Goal: Information Seeking & Learning: Learn about a topic

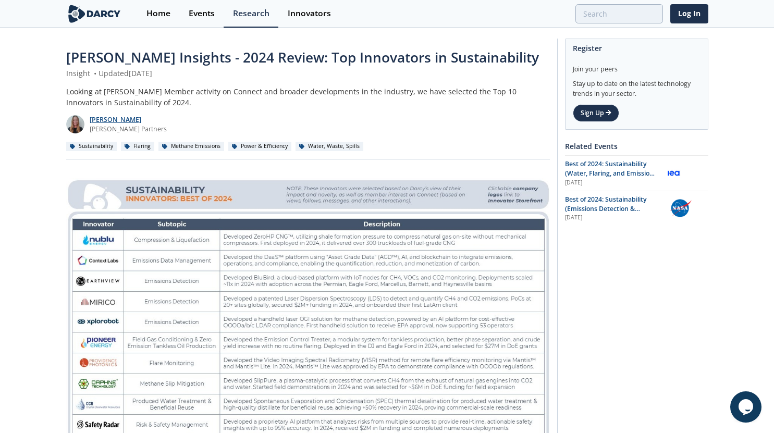
click at [105, 120] on p "[PERSON_NAME]" at bounding box center [128, 119] width 77 height 9
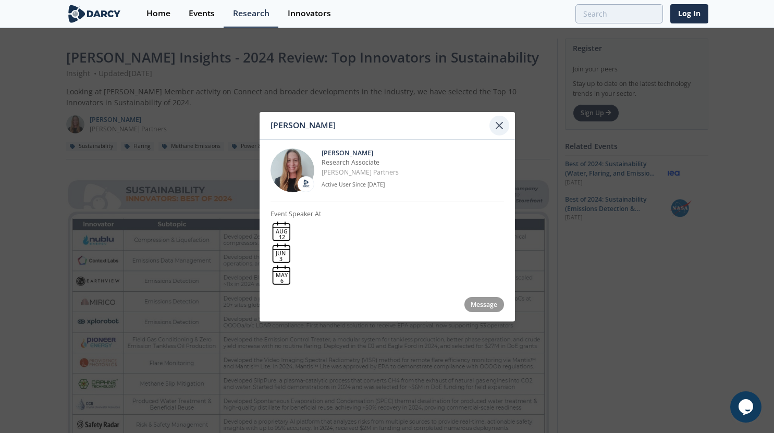
click at [503, 124] on icon at bounding box center [499, 125] width 13 height 13
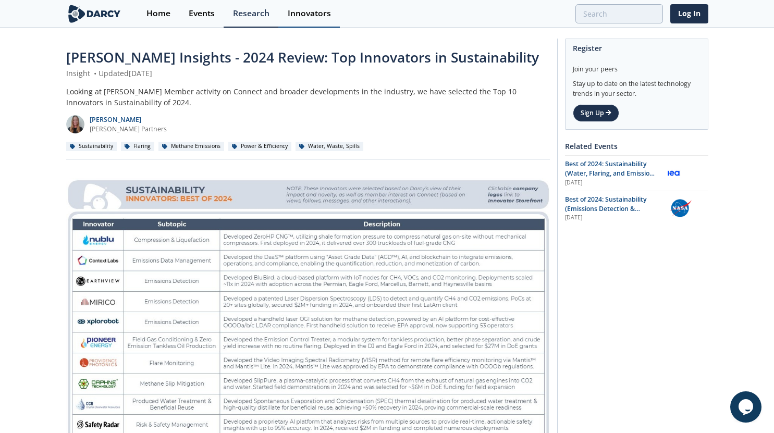
click at [310, 20] on link "Innovators" at bounding box center [309, 14] width 62 height 28
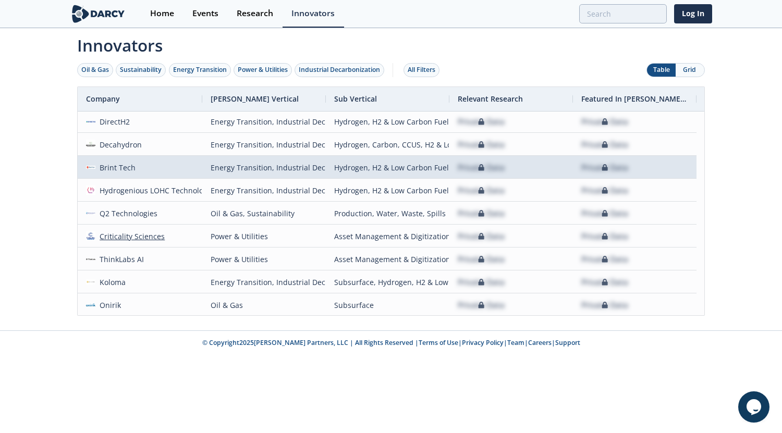
scroll to position [679, 0]
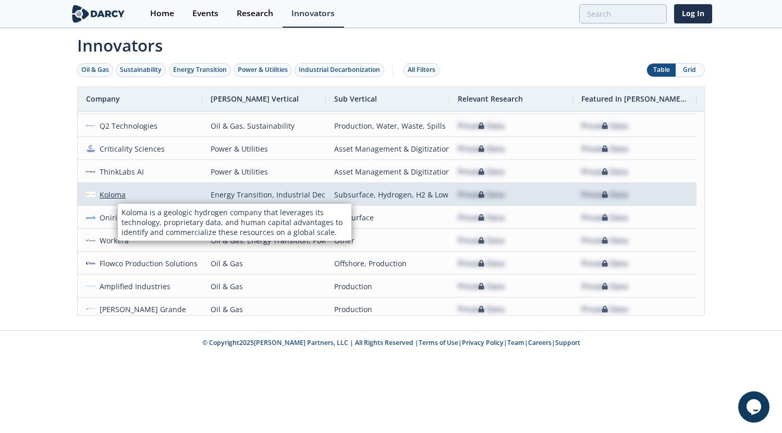
click at [118, 194] on div "Koloma" at bounding box center [110, 195] width 31 height 22
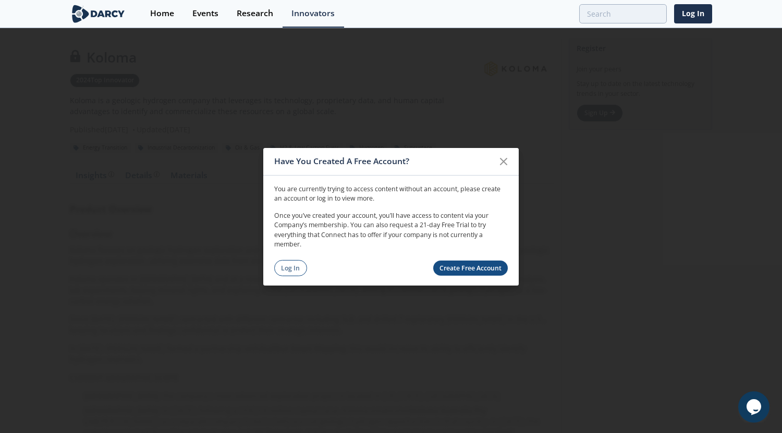
click at [461, 266] on link "Create Free Account" at bounding box center [470, 268] width 75 height 15
